Goal: Task Accomplishment & Management: Use online tool/utility

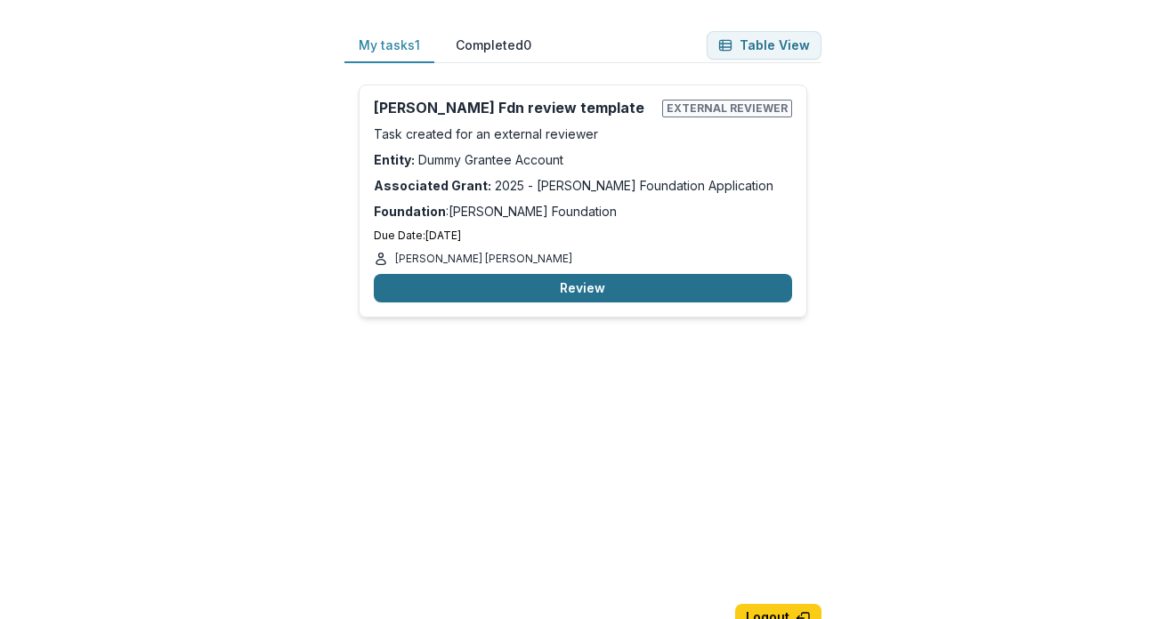
click at [587, 290] on button "Review" at bounding box center [583, 288] width 418 height 28
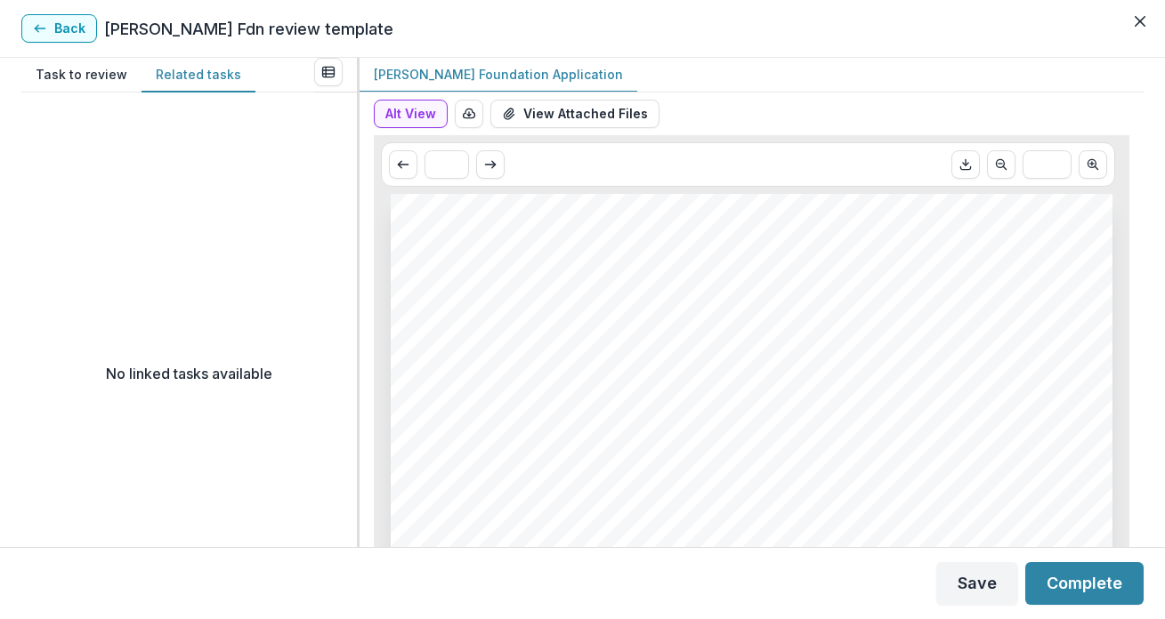
click at [210, 71] on button "Related tasks" at bounding box center [199, 75] width 114 height 35
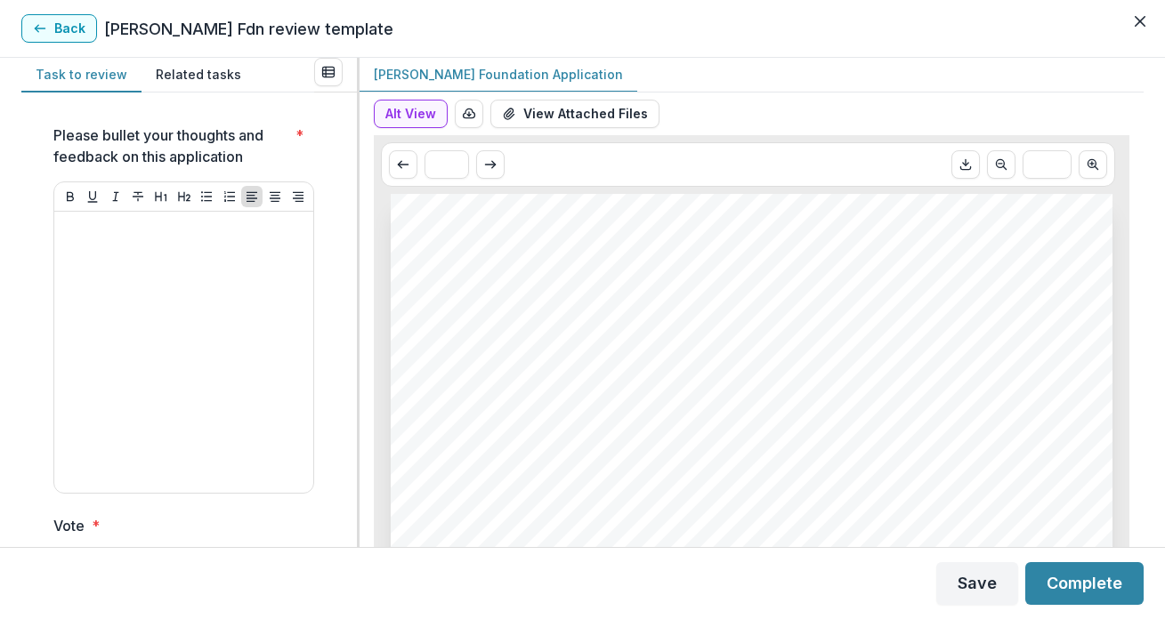
click at [88, 77] on button "Task to review" at bounding box center [81, 75] width 120 height 35
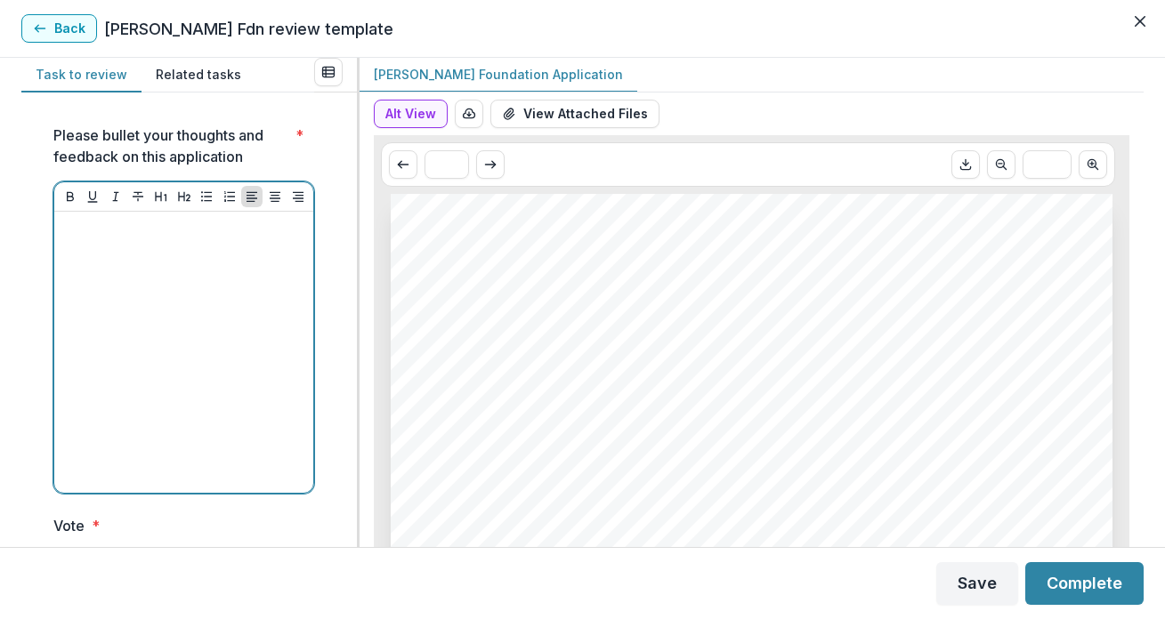
click at [136, 237] on p at bounding box center [183, 229] width 245 height 20
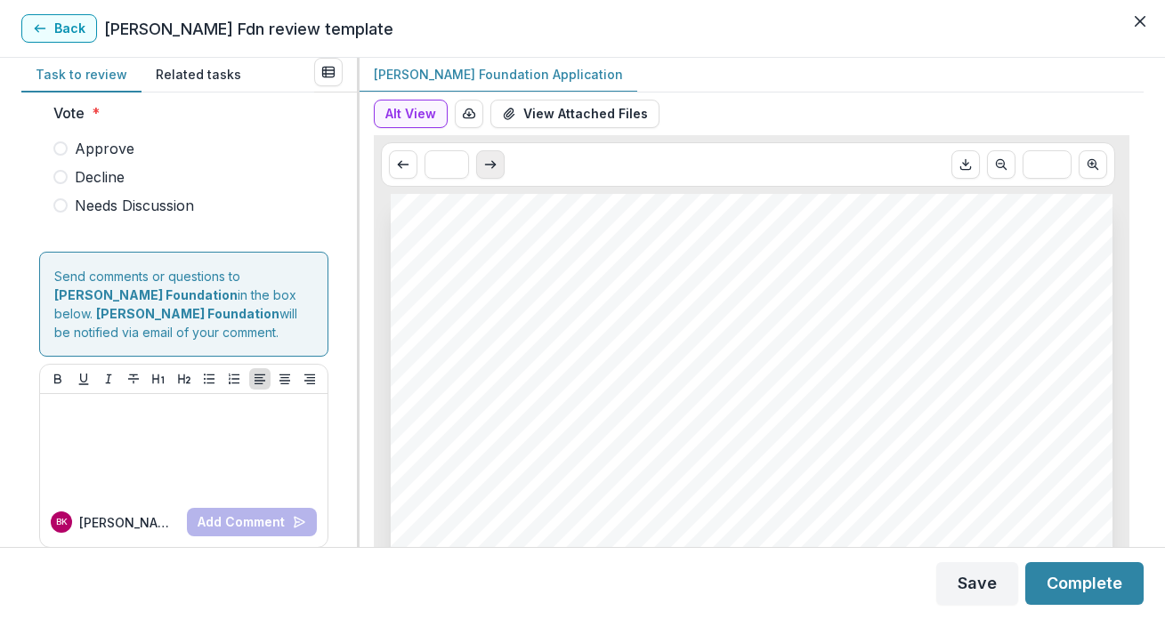
scroll to position [450, 0]
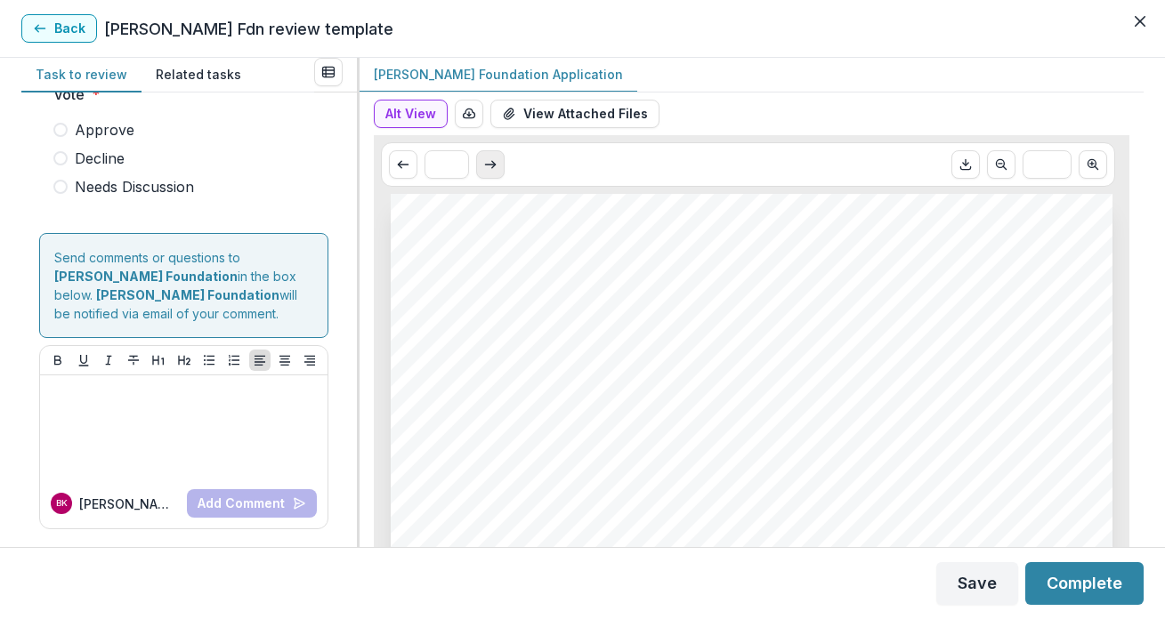
click at [492, 166] on icon "Scroll to next page" at bounding box center [490, 165] width 14 height 14
type input "*"
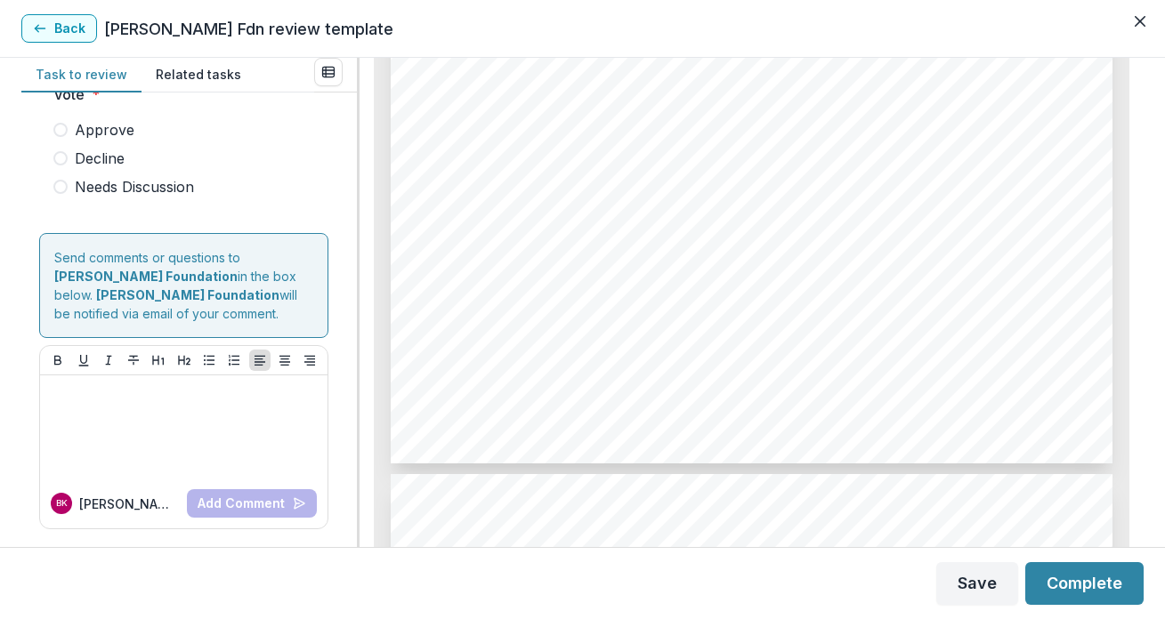
scroll to position [2852, 0]
